Goal: Task Accomplishment & Management: Manage account settings

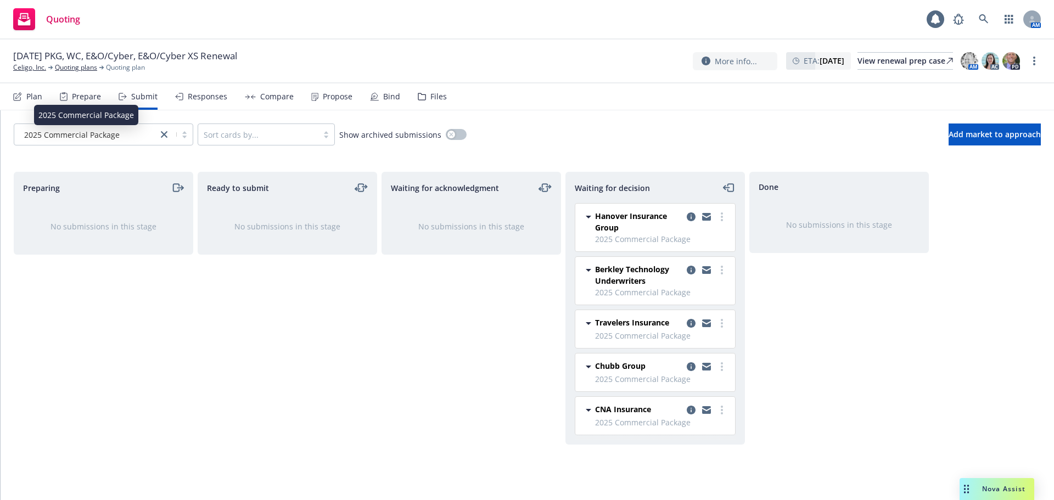
click at [74, 132] on span "2025 Commercial Package" at bounding box center [72, 135] width 96 height 12
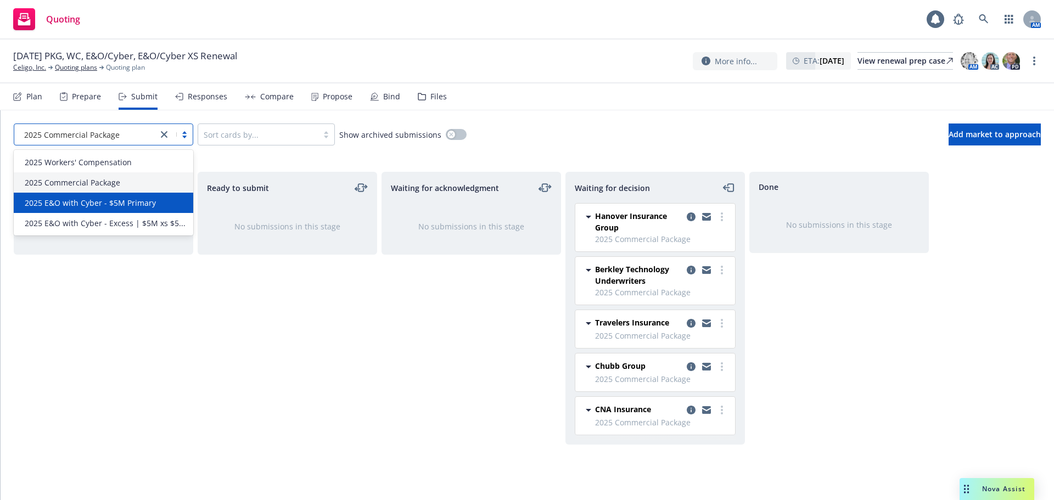
click at [111, 209] on div "2025 E&O with Cyber - $5M Primary" at bounding box center [104, 203] width 180 height 20
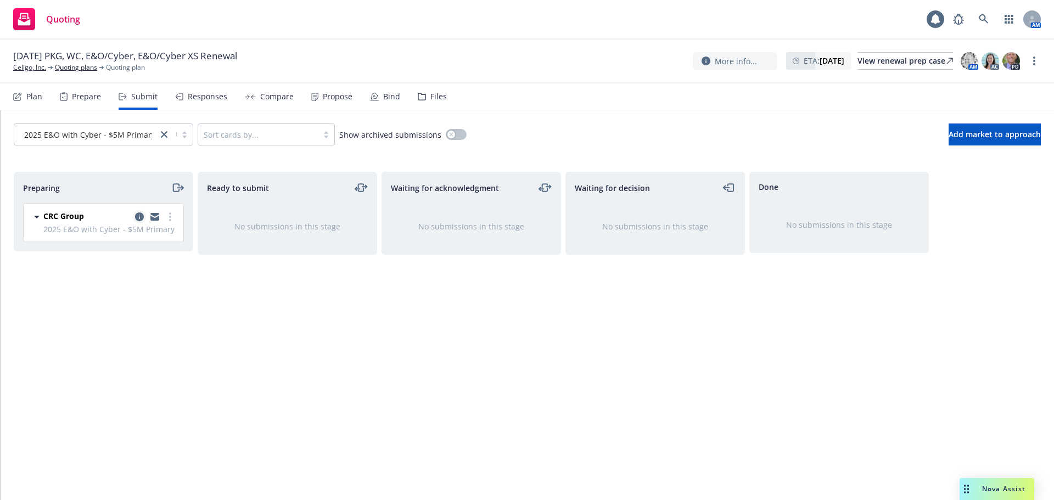
click at [138, 221] on icon "copy logging email" at bounding box center [139, 217] width 9 height 9
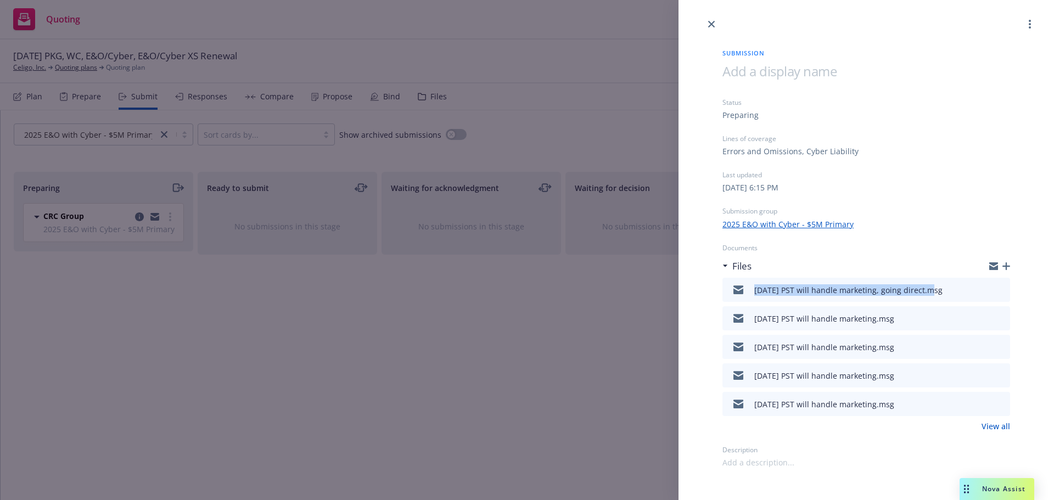
drag, startPoint x: 740, startPoint y: 295, endPoint x: 927, endPoint y: 302, distance: 187.4
click at [927, 302] on div "[DATE] PST will handle marketing, going direct.msg" at bounding box center [835, 289] width 216 height 23
copy div "[DATE] PST will handle marketing, going direct"
click at [1006, 269] on icon "button" at bounding box center [1007, 267] width 8 height 8
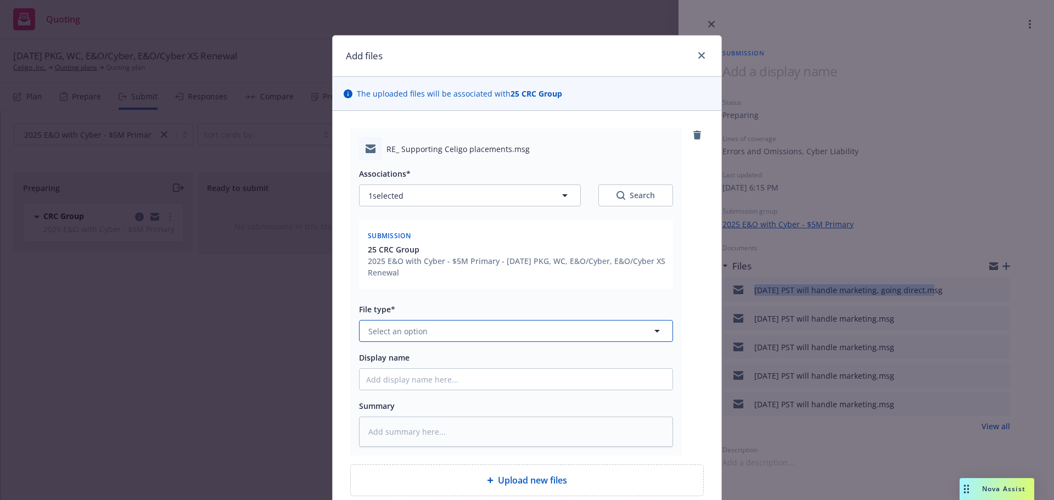
click at [398, 332] on span "Select an option" at bounding box center [398, 332] width 59 height 12
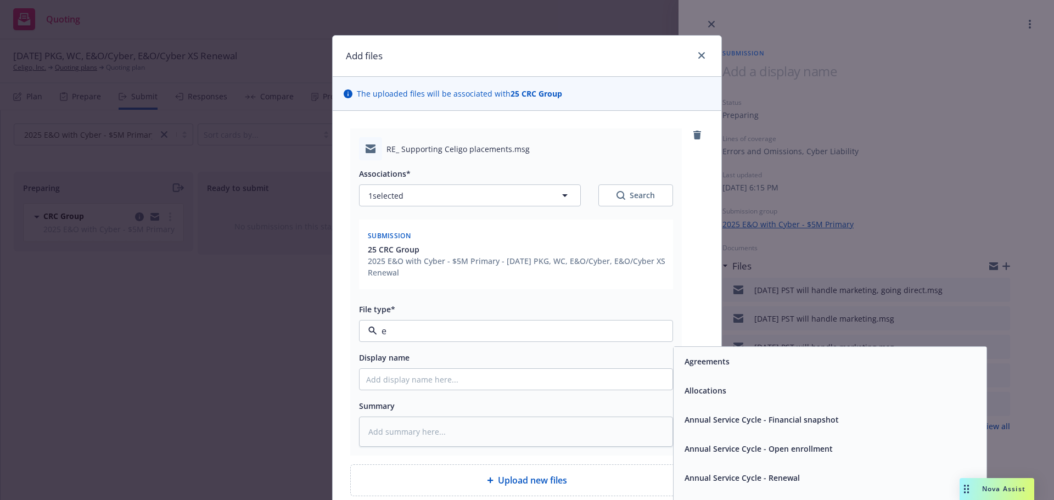
type input "em"
click at [866, 392] on div "Email" at bounding box center [830, 391] width 300 height 16
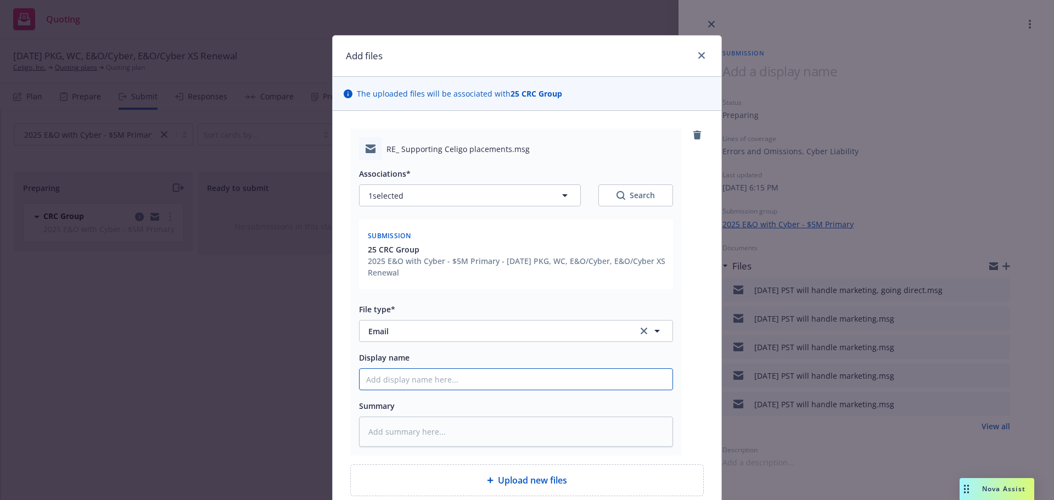
click at [512, 373] on input "Display name" at bounding box center [516, 379] width 313 height 21
paste input "[DATE] PST will handle marketing, going direct"
type textarea "x"
type input "[DATE] PST will handle marketing, going direct"
click at [382, 381] on input "[DATE] PST will handle marketing, going direct" at bounding box center [516, 379] width 313 height 21
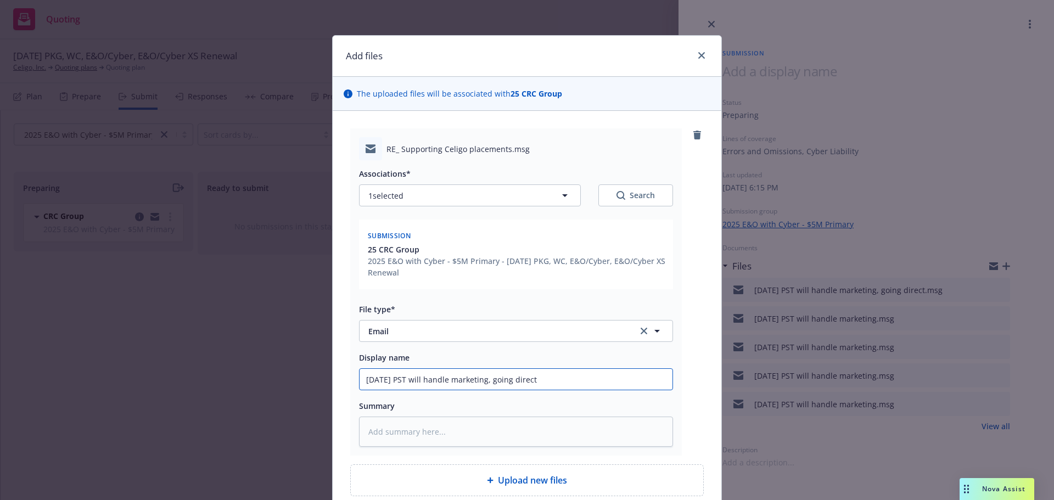
type textarea "x"
type input "10/0/25 PST will handle marketing, going direct"
type textarea "x"
type input "10//25 PST will handle marketing, going direct"
type textarea "x"
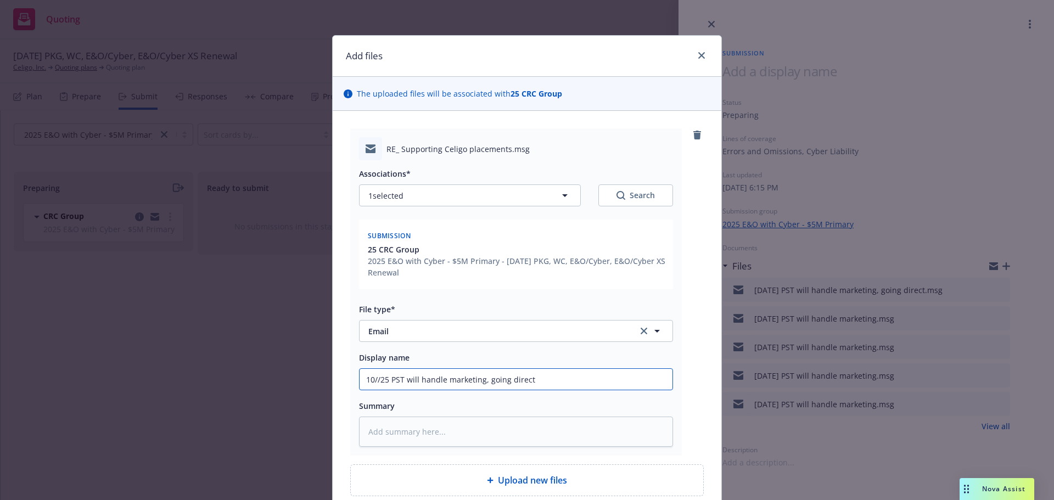
type input "[DATE] PST will handle marketing, going direct"
type textarea "x"
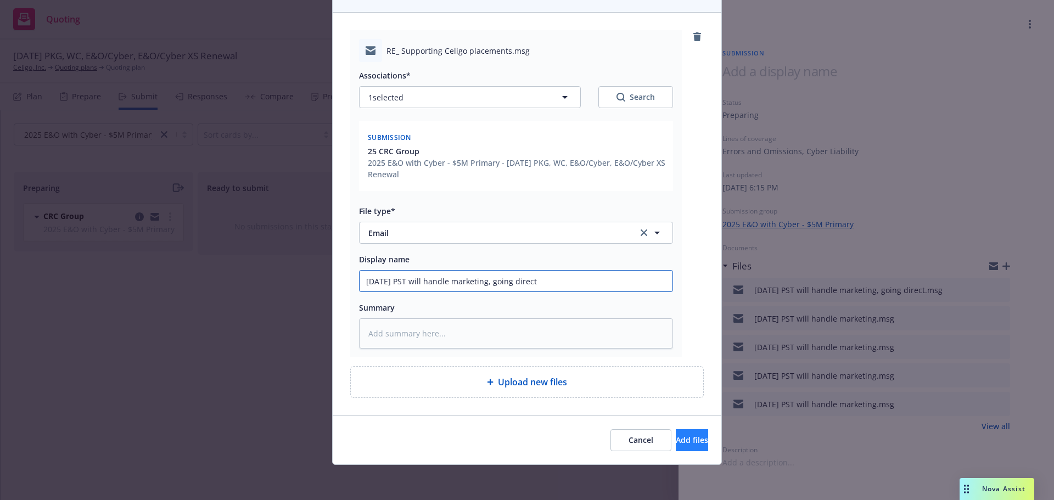
type input "[DATE] PST will handle marketing, going direct"
click at [676, 444] on span "Add files" at bounding box center [692, 440] width 32 height 10
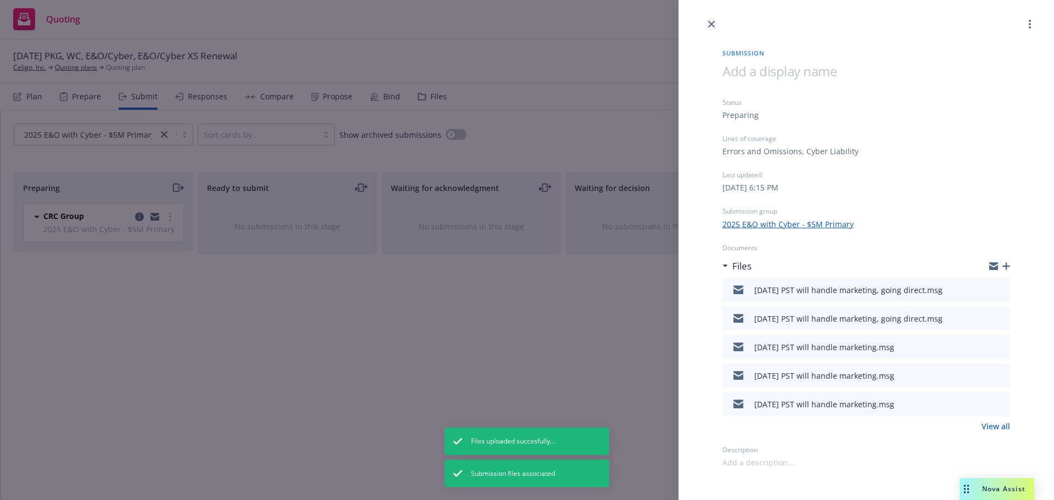
click at [711, 24] on icon "close" at bounding box center [711, 24] width 7 height 7
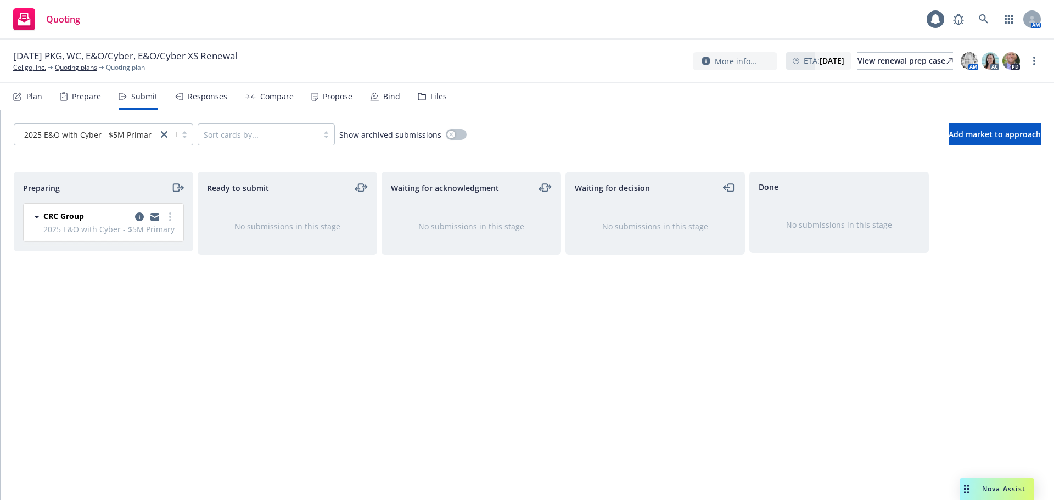
click at [431, 98] on div "Files" at bounding box center [439, 96] width 16 height 9
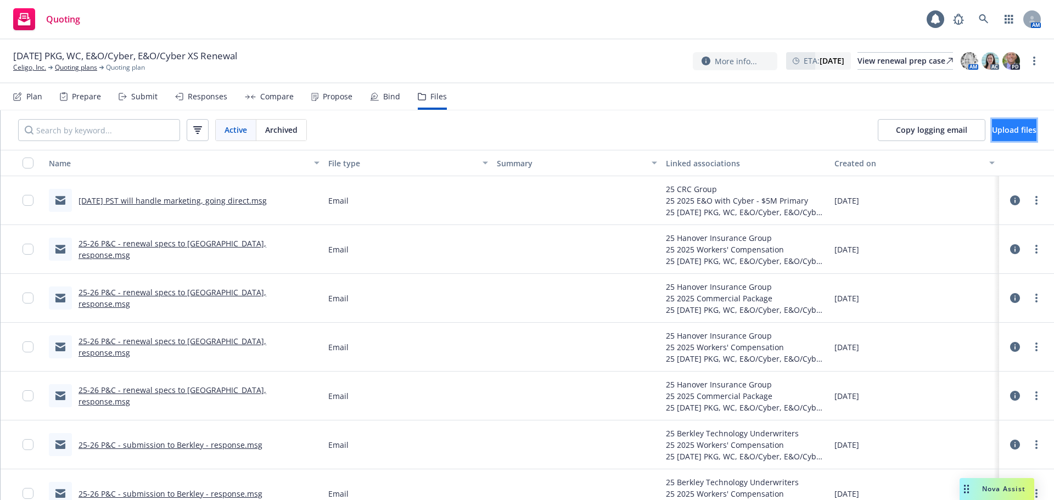
click at [1006, 127] on span "Upload files" at bounding box center [1014, 130] width 44 height 10
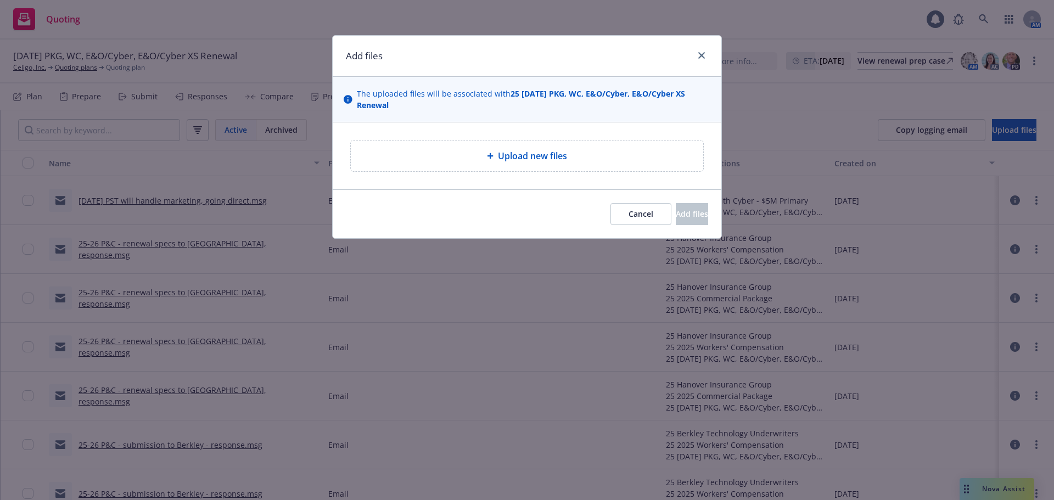
type textarea "x"
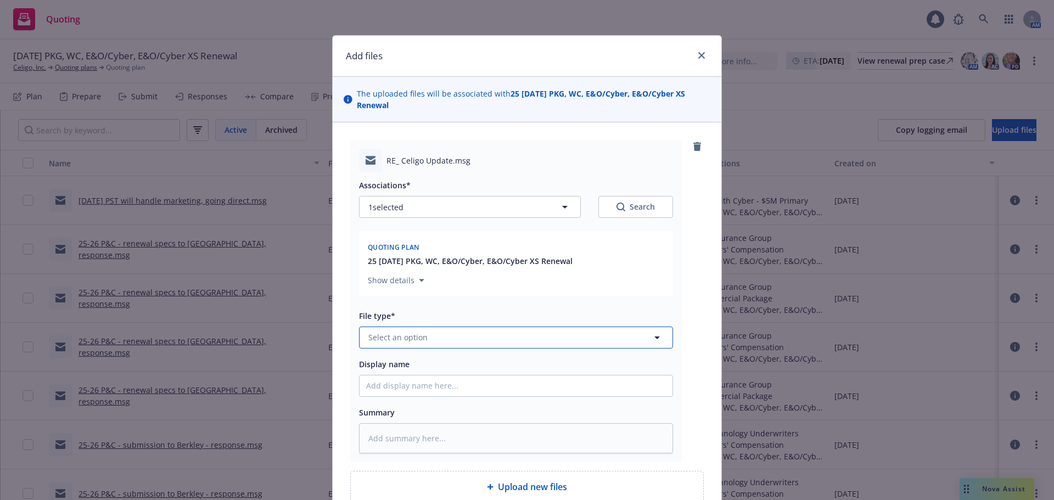
click at [404, 336] on span "Select an option" at bounding box center [398, 338] width 59 height 12
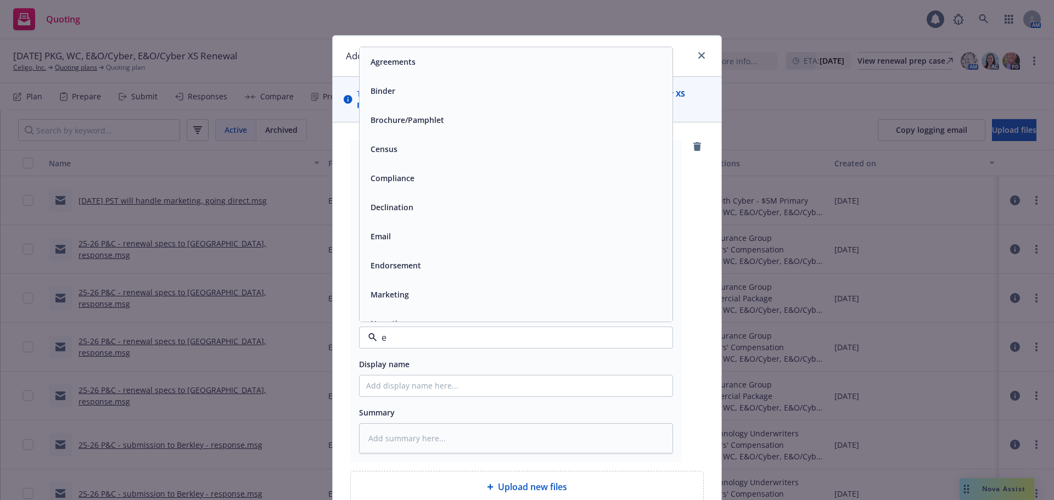
type input "em"
drag, startPoint x: 468, startPoint y: 95, endPoint x: 473, endPoint y: 121, distance: 26.7
click at [470, 96] on div "Email" at bounding box center [516, 91] width 300 height 16
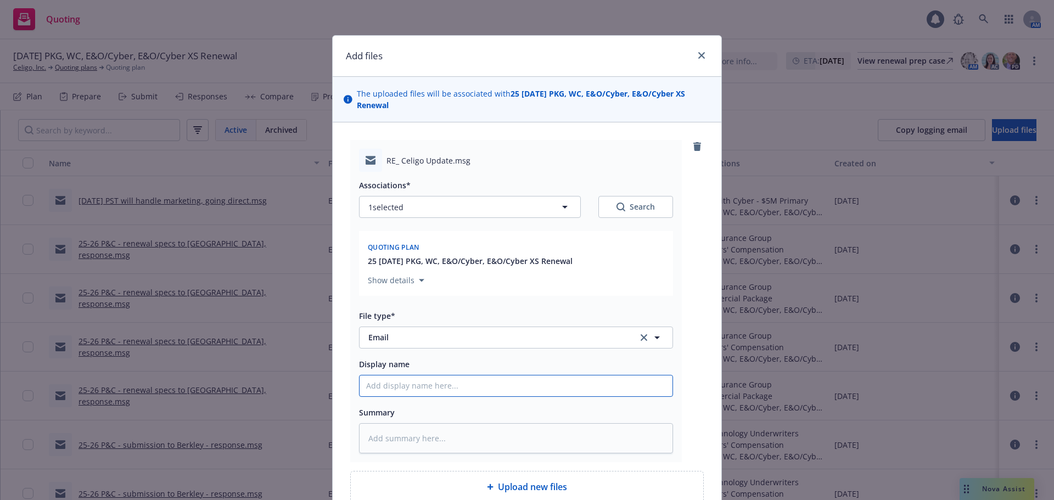
click at [450, 387] on input "Display name" at bounding box center [516, 386] width 313 height 21
type textarea "x"
type input "1"
type textarea "x"
type input "10"
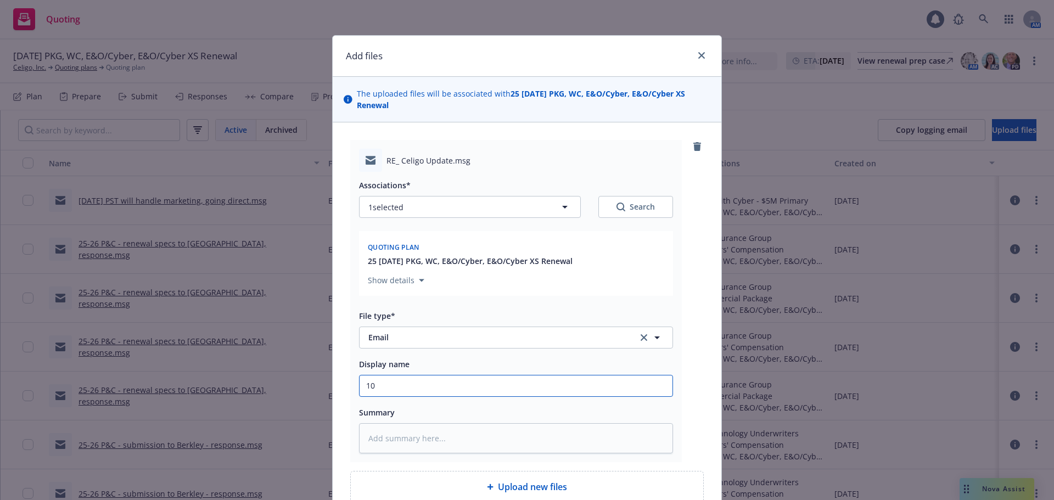
type textarea "x"
type input "10/"
type textarea "x"
type input "10/1"
type textarea "x"
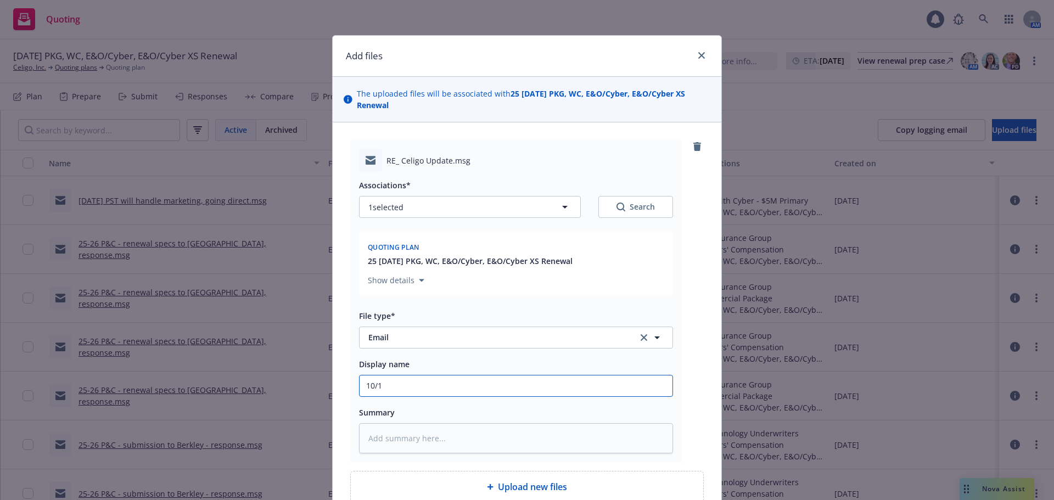
type input "10/13"
type textarea "x"
type input "10/13/"
type textarea "x"
type input "10/13/2"
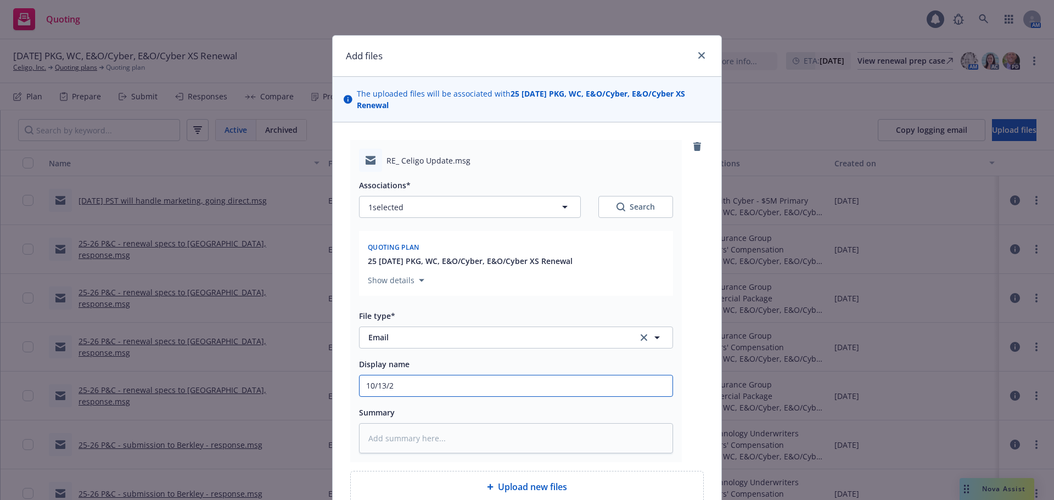
type textarea "x"
type input "[DATE]"
type textarea "x"
type input "[DATE]"
type textarea "x"
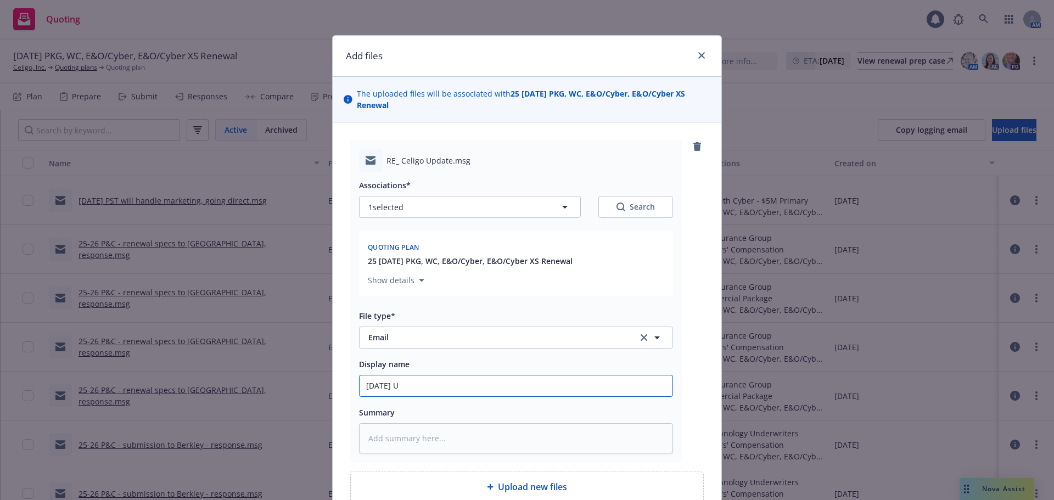
type input "[DATE] UP"
type textarea "x"
type input "[DATE] UPd"
type textarea "x"
type input "[DATE] UPda"
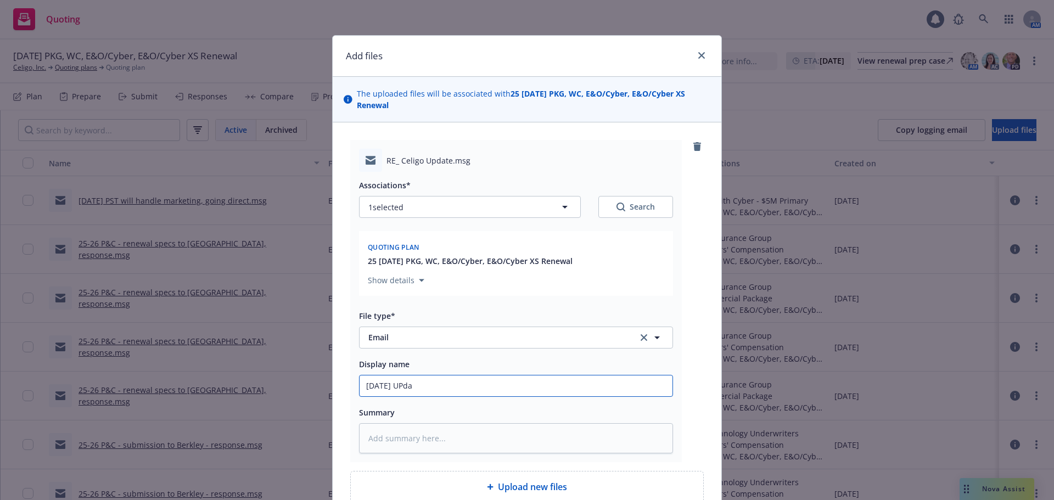
type textarea "x"
type input "[DATE] UPdat"
type textarea "x"
type input "[DATE] UPdate"
type textarea "x"
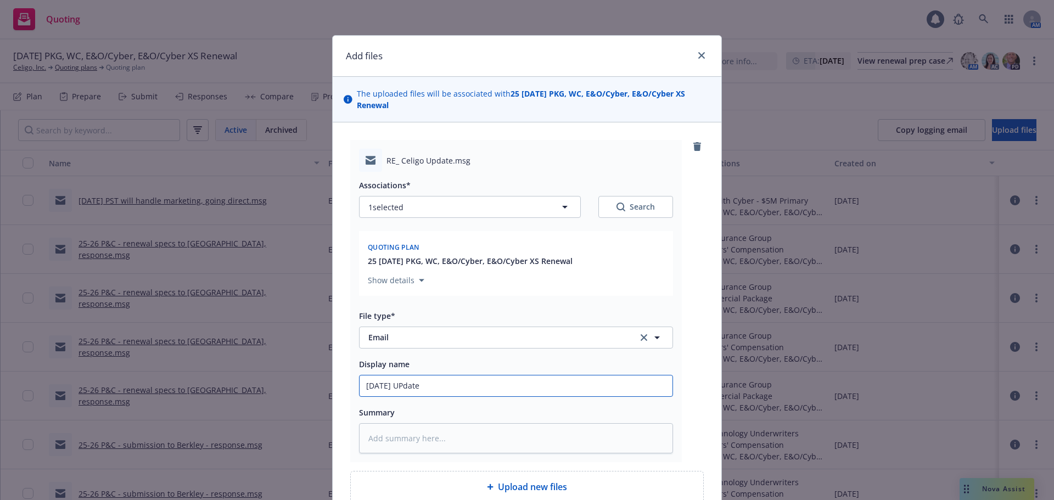
type input "[DATE] UPdate o"
type textarea "x"
type input "[DATE] UPdate on"
type textarea "x"
type input "[DATE] UPdate on"
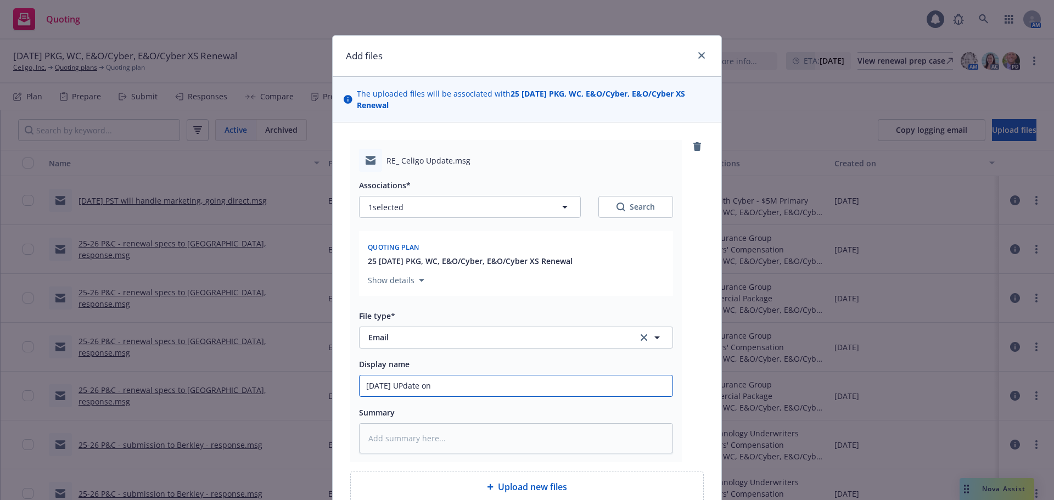
type textarea "x"
type input "[DATE] UPdate on m"
type textarea "x"
type input "[DATE] UPdate on ma"
type textarea "x"
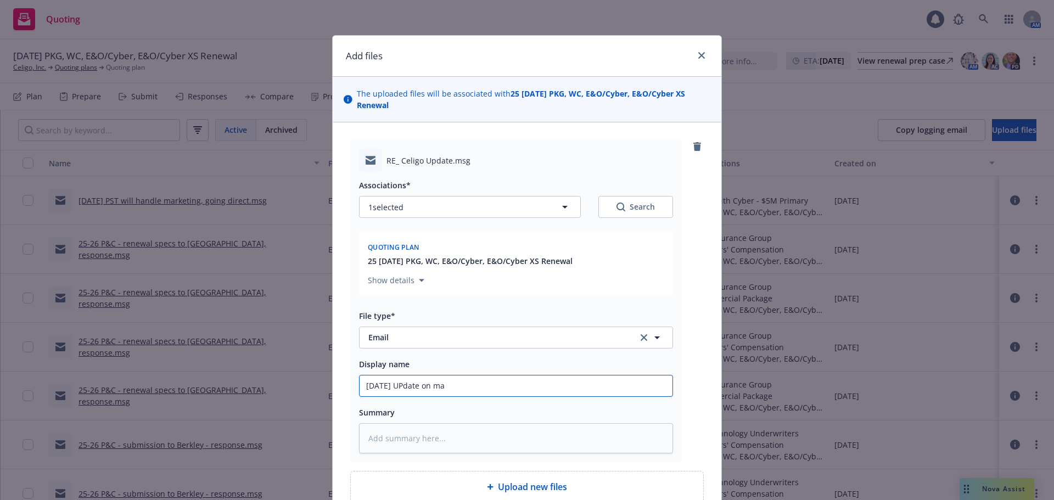
type input "[DATE] UPdate on mar"
type textarea "x"
type input "[DATE] UPdate on mark"
type textarea "x"
type input "[DATE] UPdate on marke"
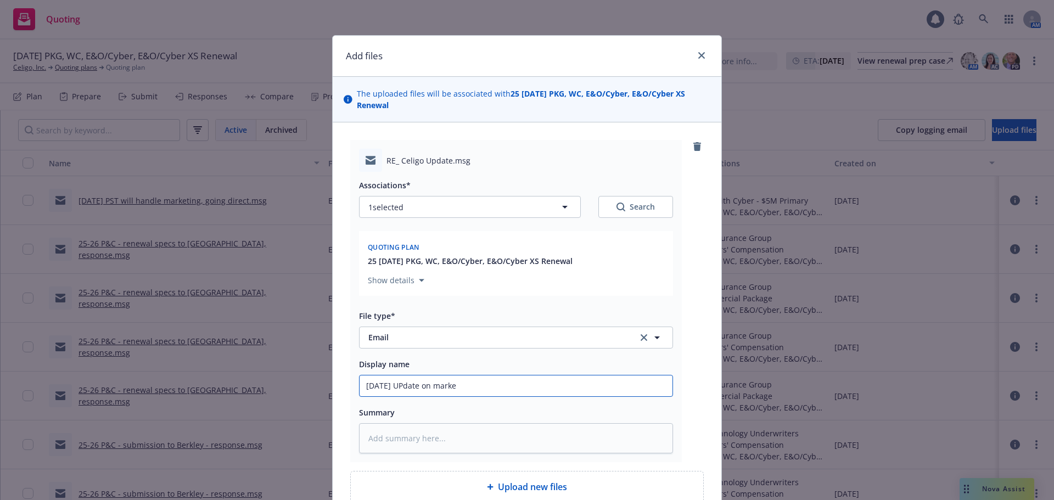
type textarea "x"
type input "[DATE] UPdate on market"
type textarea "x"
type input "[DATE] UPdate on marketi"
type textarea "x"
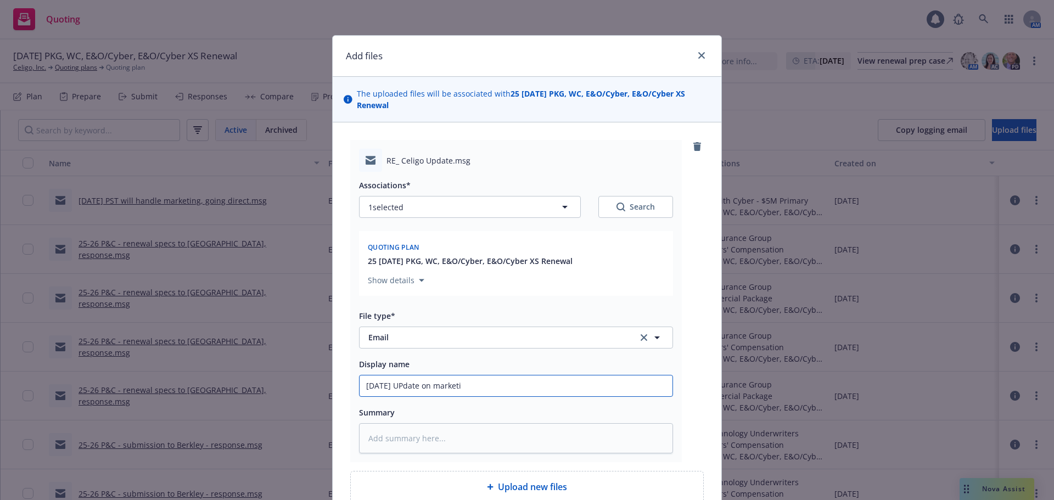
type input "[DATE] UPdate on marketin"
type textarea "x"
type input "[DATE] UPdate on marketing"
type textarea "x"
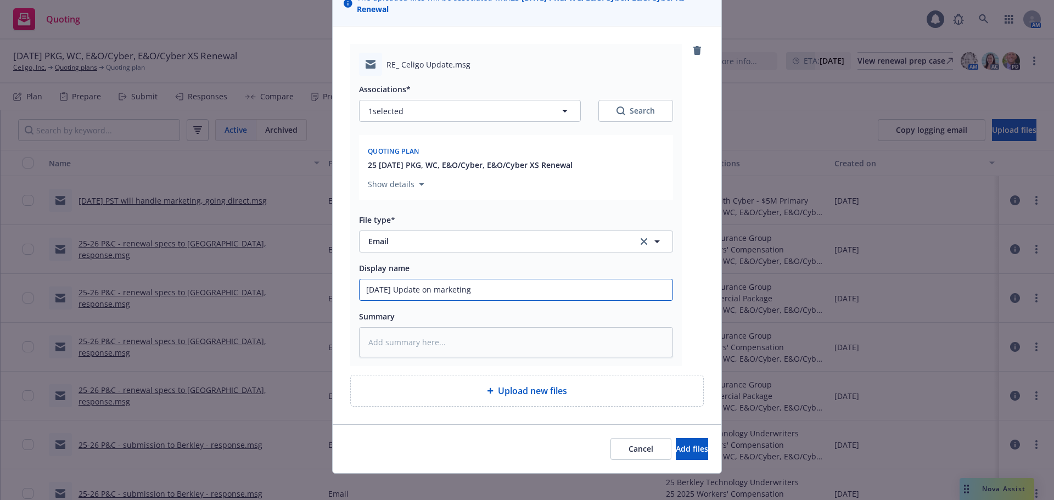
scroll to position [105, 0]
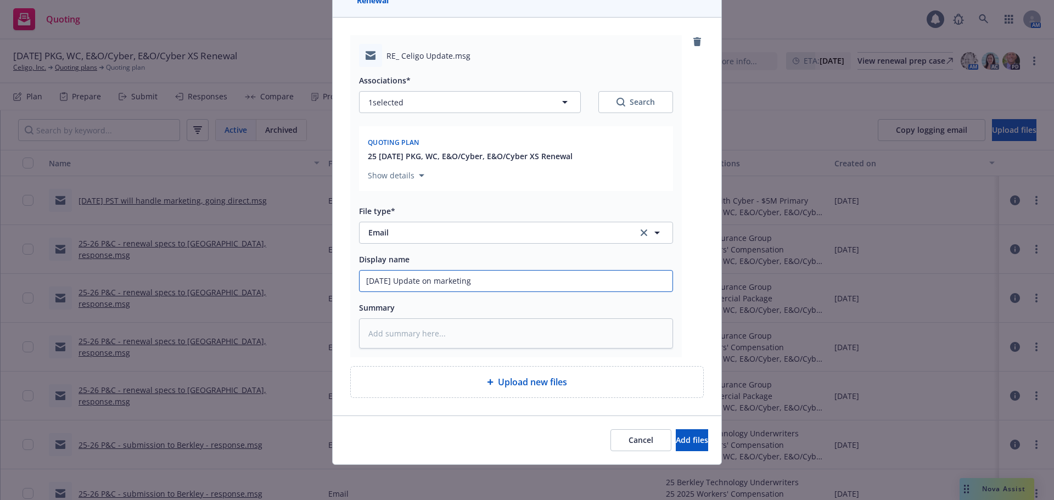
type input "[DATE] Update on marketing"
click at [668, 425] on div "Cancel Add files" at bounding box center [527, 440] width 389 height 49
click at [676, 443] on span "Add files" at bounding box center [692, 440] width 32 height 10
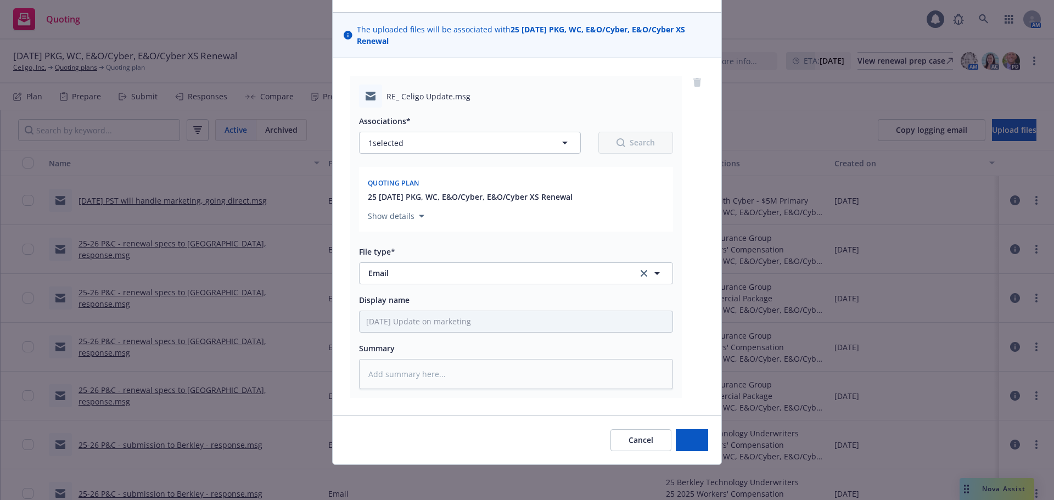
type textarea "x"
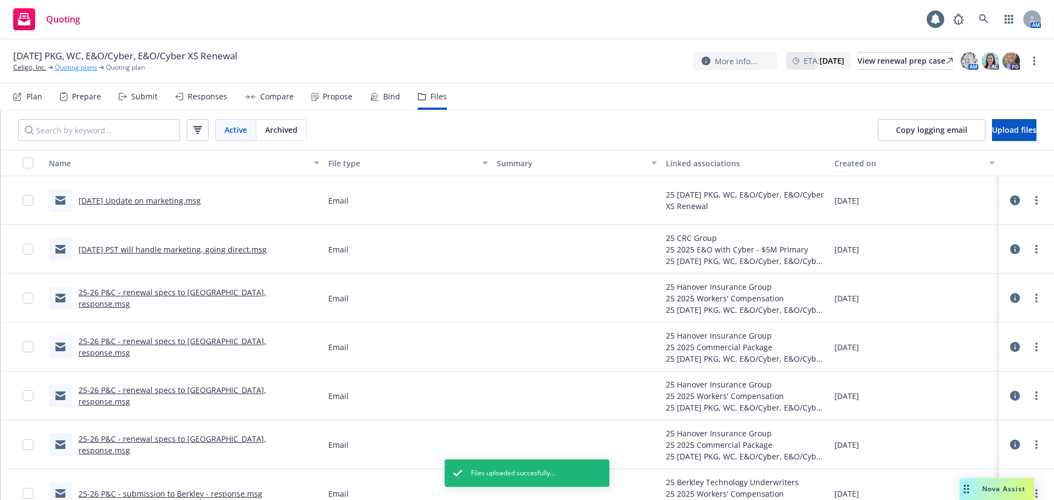
click at [92, 70] on link "Quoting plans" at bounding box center [76, 68] width 42 height 10
